Goal: Use online tool/utility: Utilize a website feature to perform a specific function

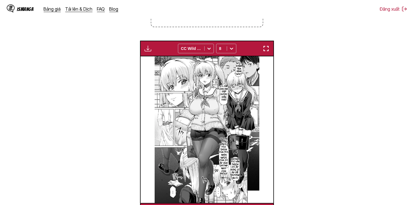
scroll to position [214, 0]
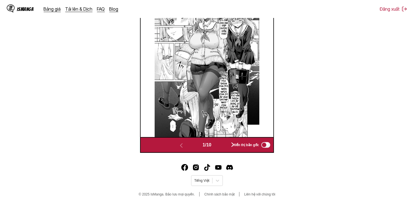
click at [230, 142] on button "button" at bounding box center [233, 145] width 34 height 8
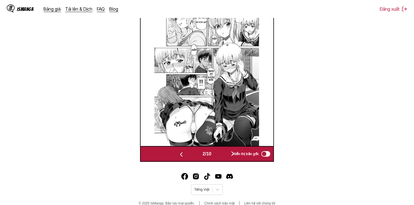
click at [229, 144] on img at bounding box center [206, 72] width 105 height 147
click at [232, 153] on div "Hiển thị bản gốc" at bounding box center [250, 153] width 42 height 7
click at [234, 158] on button "button" at bounding box center [233, 154] width 34 height 8
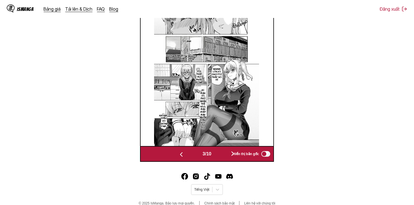
click at [231, 157] on div "Hiển thị bản gốc" at bounding box center [250, 153] width 42 height 7
click at [221, 156] on button "button" at bounding box center [233, 154] width 34 height 8
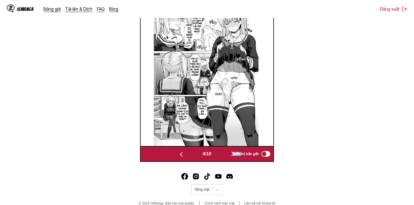
click at [221, 156] on button "button" at bounding box center [233, 154] width 34 height 8
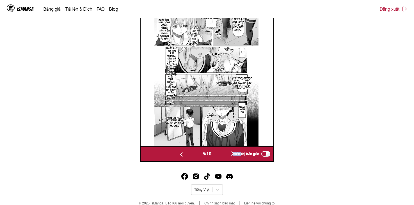
click at [221, 156] on button "button" at bounding box center [233, 154] width 34 height 8
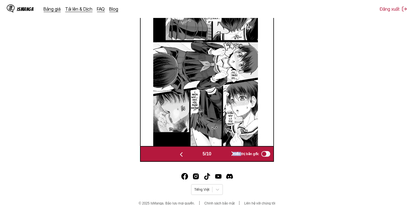
click at [221, 156] on button "button" at bounding box center [233, 154] width 34 height 8
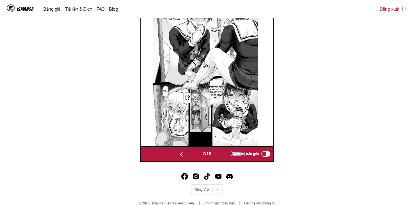
click at [221, 157] on button "button" at bounding box center [233, 154] width 34 height 8
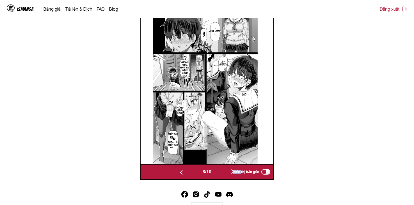
scroll to position [205, 0]
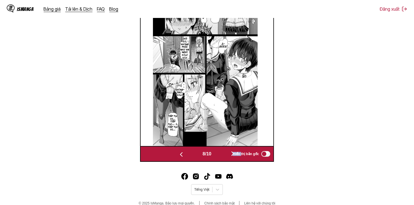
click at [224, 157] on button "button" at bounding box center [233, 154] width 34 height 8
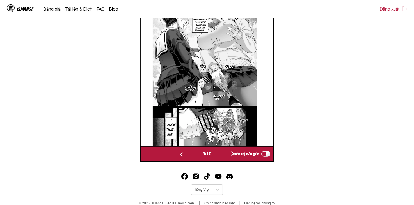
click at [222, 160] on div "9 / 10 Hiển thị bản gốc" at bounding box center [207, 154] width 134 height 16
click at [223, 157] on button "button" at bounding box center [233, 154] width 34 height 8
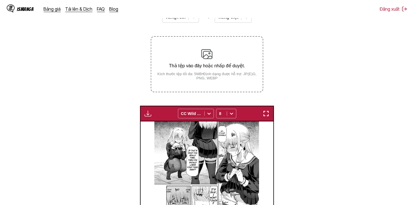
scroll to position [84, 0]
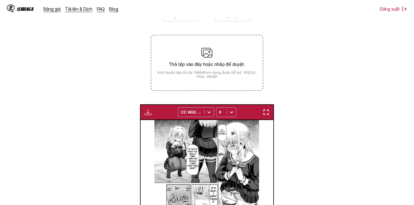
click at [150, 110] on img "button" at bounding box center [147, 112] width 7 height 7
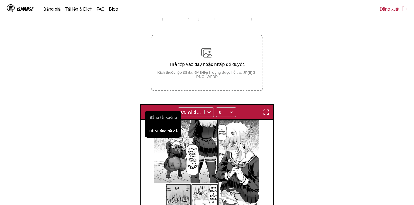
click at [156, 130] on button "Tải xuống tất cả" at bounding box center [163, 130] width 36 height 13
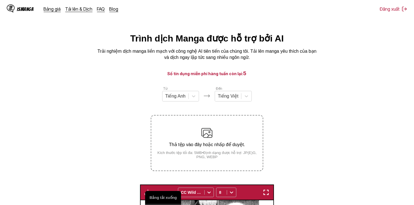
scroll to position [0, 0]
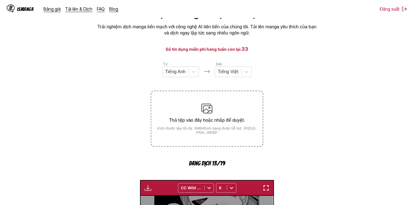
scroll to position [169, 0]
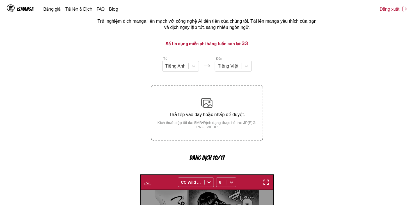
scroll to position [112, 0]
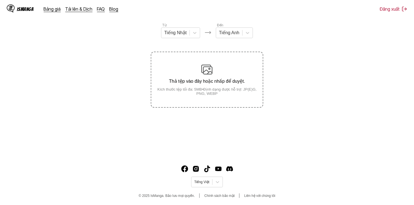
scroll to position [68, 0]
click at [178, 35] on div at bounding box center [175, 32] width 22 height 6
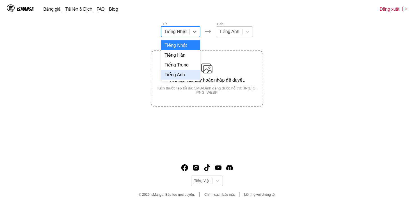
click at [182, 75] on div "Tiếng Anh" at bounding box center [180, 75] width 39 height 10
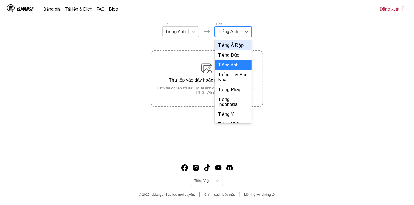
click at [228, 35] on div at bounding box center [228, 32] width 20 height 6
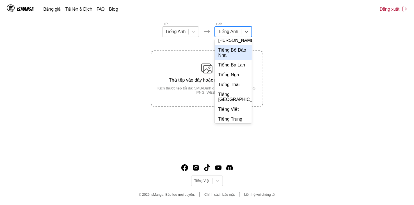
scroll to position [121, 0]
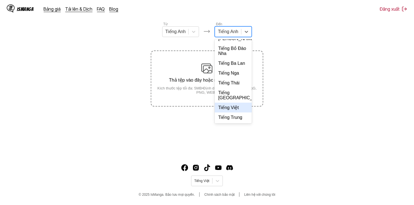
click at [230, 110] on div "Tiếng Việt" at bounding box center [233, 108] width 37 height 10
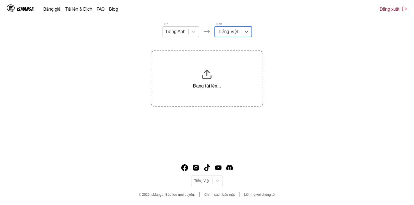
click at [268, 27] on section "Từ Tiếng Anh Đến option Tiếng Việt, selected. Select is focused ,type to refine…" at bounding box center [206, 63] width 405 height 85
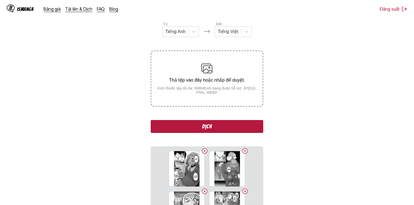
click at [224, 129] on button "Dịch" at bounding box center [207, 126] width 112 height 13
